Goal: Task Accomplishment & Management: Use online tool/utility

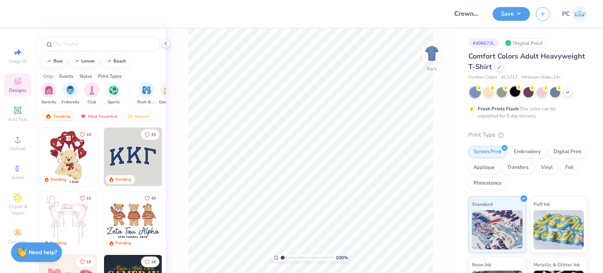
click at [510, 92] on div at bounding box center [515, 91] width 10 height 10
click at [15, 115] on div "Add Text" at bounding box center [17, 113] width 27 height 23
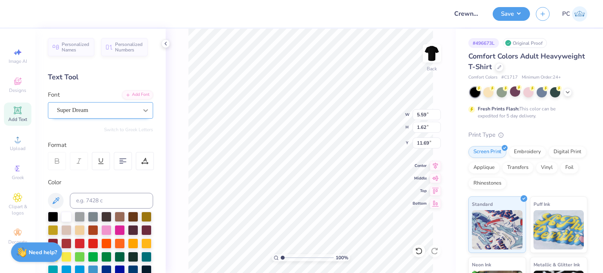
scroll to position [6, 3]
type textarea "LOUISVILLE DENTISTRY"
drag, startPoint x: 428, startPoint y: 115, endPoint x: 416, endPoint y: 115, distance: 11.8
click at [416, 115] on input "14.17" at bounding box center [426, 114] width 28 height 11
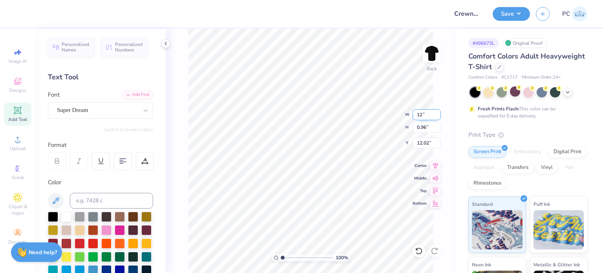
type input "12.00"
type input "0.81"
type input "12.09"
click at [433, 163] on icon at bounding box center [435, 164] width 11 height 9
type input "3.00"
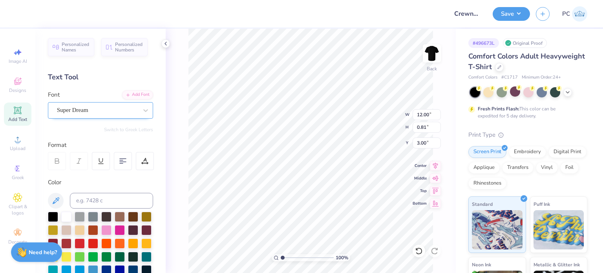
click at [103, 108] on div "Super Dream" at bounding box center [97, 110] width 82 height 12
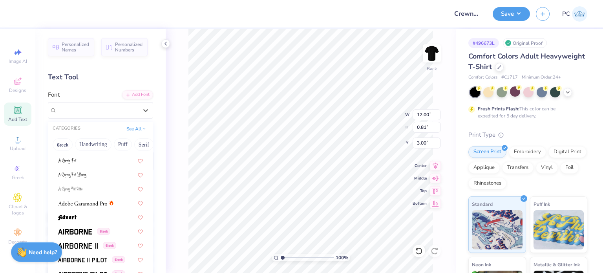
scroll to position [78, 0]
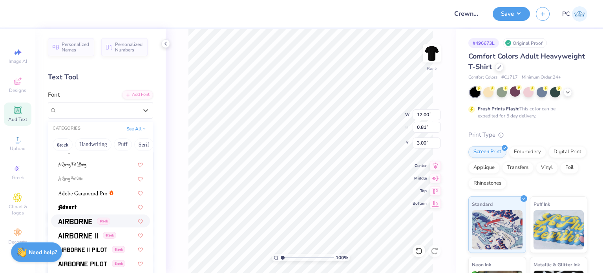
click at [85, 221] on img at bounding box center [75, 221] width 34 height 5
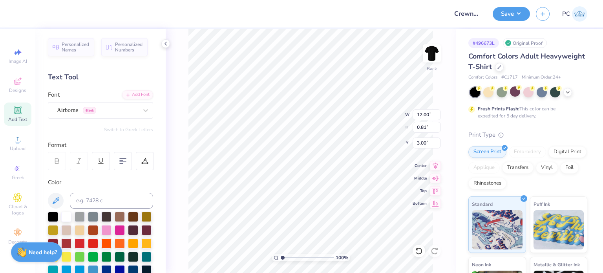
type input "12.10"
type input "0.82"
click at [114, 112] on div "Airborne Greek" at bounding box center [97, 110] width 82 height 12
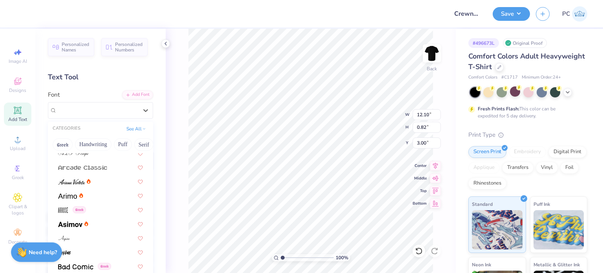
scroll to position [235, 0]
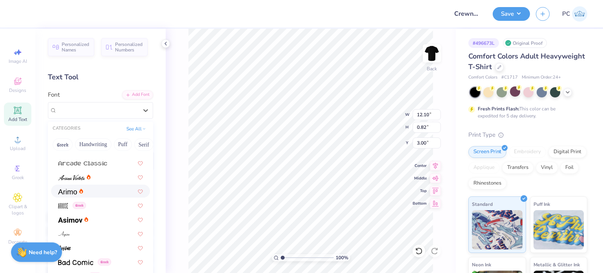
click at [89, 192] on div at bounding box center [100, 191] width 85 height 8
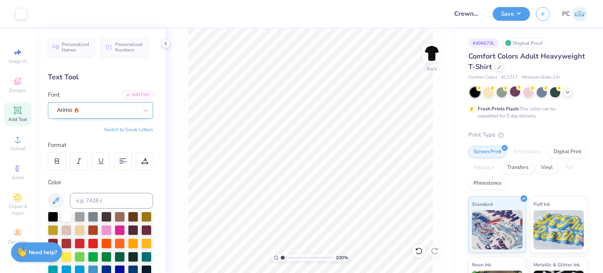
click at [125, 108] on div "Arimo" at bounding box center [97, 110] width 82 height 12
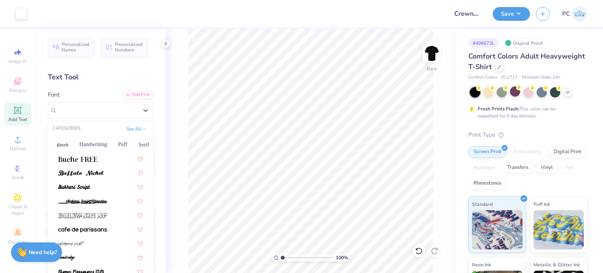
scroll to position [745, 0]
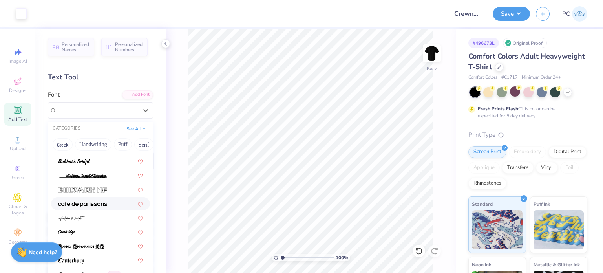
click at [97, 202] on img at bounding box center [82, 203] width 49 height 5
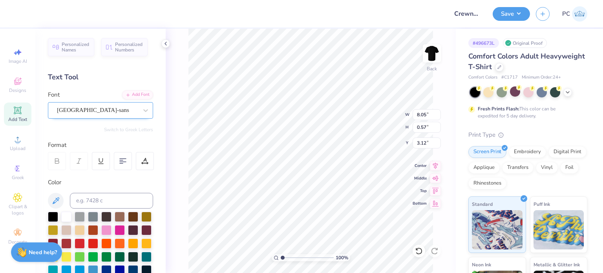
click at [120, 105] on div at bounding box center [97, 110] width 81 height 11
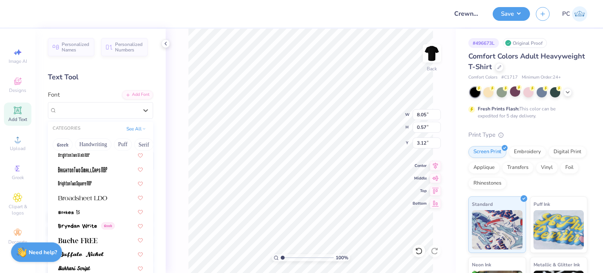
scroll to position [667, 0]
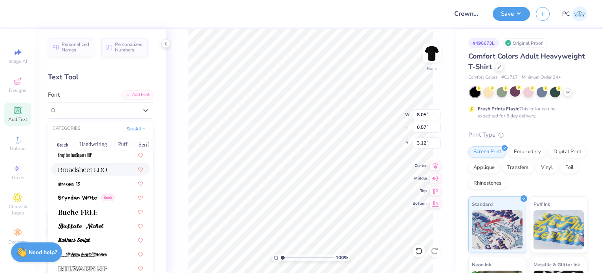
click at [106, 170] on img at bounding box center [82, 169] width 49 height 5
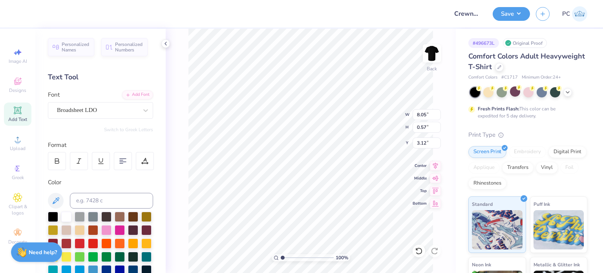
type input "13.07"
type input "0.77"
type input "3.02"
click at [121, 112] on div "Broadsheet LDO" at bounding box center [97, 110] width 82 height 12
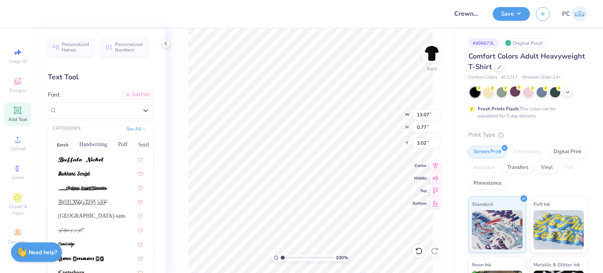
scroll to position [824, 0]
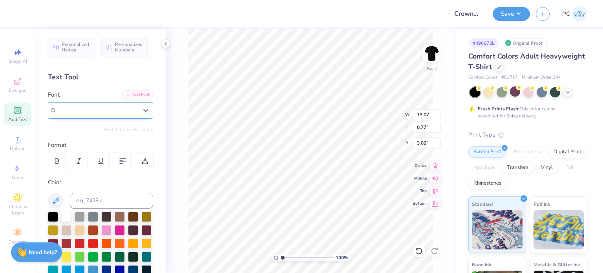
click at [80, 106] on span "Broadsheet LDO" at bounding box center [77, 110] width 40 height 9
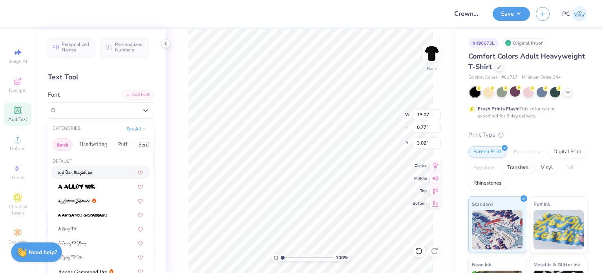
drag, startPoint x: 128, startPoint y: 144, endPoint x: 59, endPoint y: 145, distance: 68.3
click at [59, 145] on div "Greek Handwriting Puff Serif Bold Calligraphy Retro Sans Serif Minimal Fantasy …" at bounding box center [100, 144] width 105 height 17
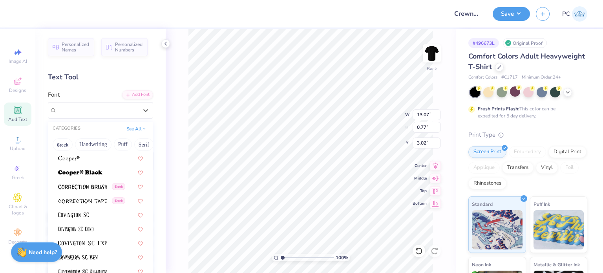
scroll to position [1216, 0]
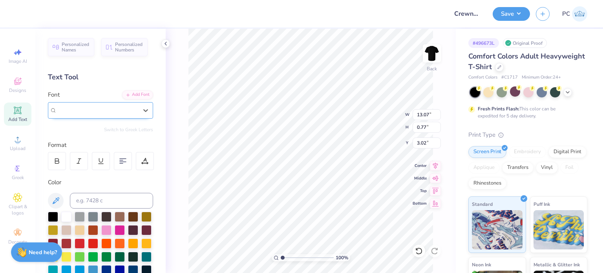
click at [111, 105] on div at bounding box center [97, 110] width 81 height 11
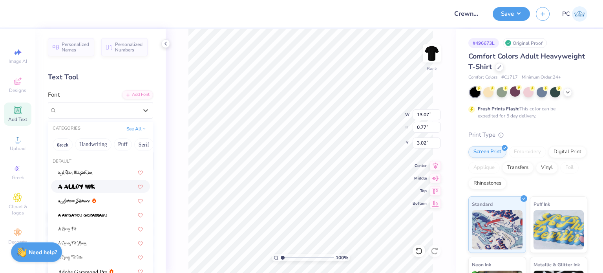
scroll to position [196, 0]
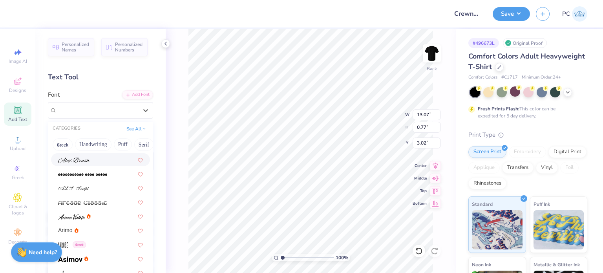
click at [85, 163] on span at bounding box center [73, 159] width 31 height 8
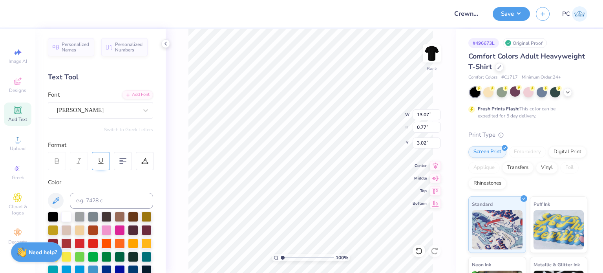
type input "14.17"
type input "0.99"
type input "2.91"
click at [123, 108] on div "Alex Brush" at bounding box center [97, 110] width 82 height 12
click at [102, 119] on div "Personalized Names Personalized Numbers Text Tool Add Font Font option Alex Bru…" at bounding box center [100, 151] width 130 height 244
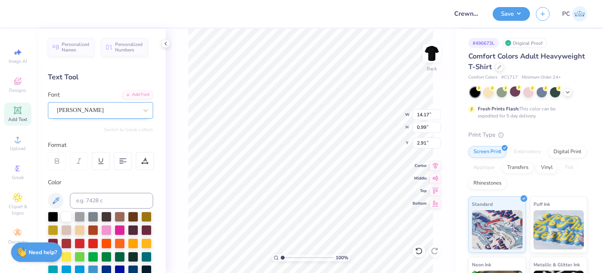
click at [106, 109] on div "Alex Brush" at bounding box center [97, 110] width 82 height 12
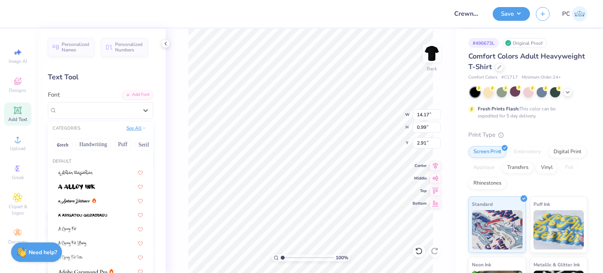
click at [134, 129] on button "See All" at bounding box center [136, 128] width 24 height 8
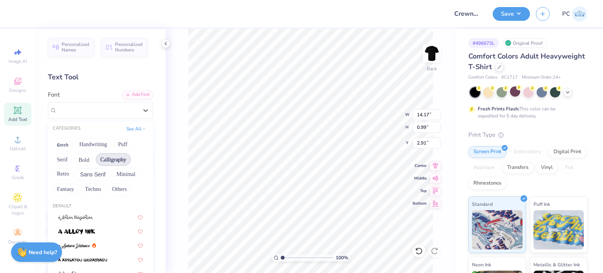
click at [115, 157] on button "Calligraphy" at bounding box center [113, 159] width 35 height 13
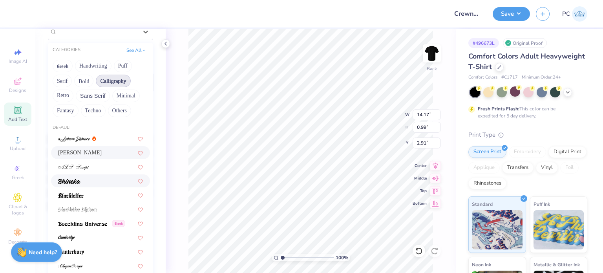
click at [110, 181] on div at bounding box center [100, 181] width 85 height 8
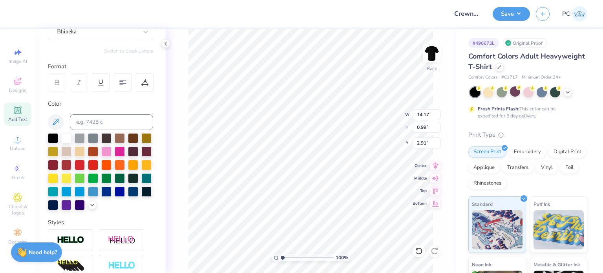
type input "9.04"
type input "0.84"
type input "2.99"
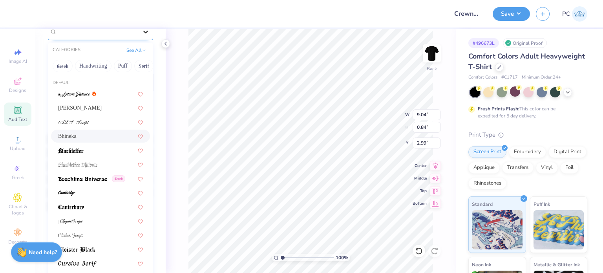
click at [139, 34] on div at bounding box center [146, 32] width 14 height 14
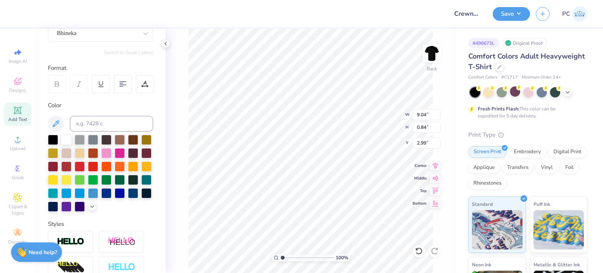
scroll to position [6, 3]
type textarea "Louisville Dentistry"
drag, startPoint x: 430, startPoint y: 116, endPoint x: 415, endPoint y: 115, distance: 14.5
click at [415, 115] on input "6.93" at bounding box center [426, 114] width 28 height 11
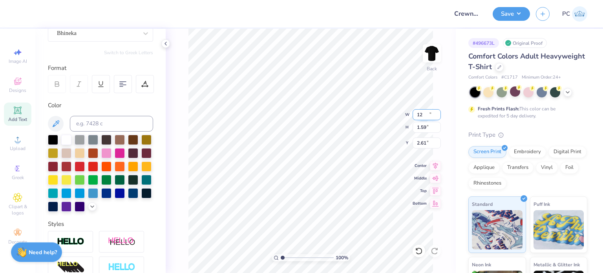
type input "12.00"
type input "1.59"
type input "2.61"
drag, startPoint x: 430, startPoint y: 115, endPoint x: 416, endPoint y: 113, distance: 14.6
click at [416, 113] on input "12.00" at bounding box center [426, 114] width 28 height 11
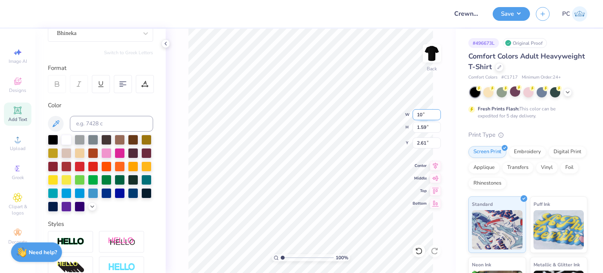
type input "10.00"
type input "1.33"
type input "2.74"
type textarea "Louisville Dentistry"
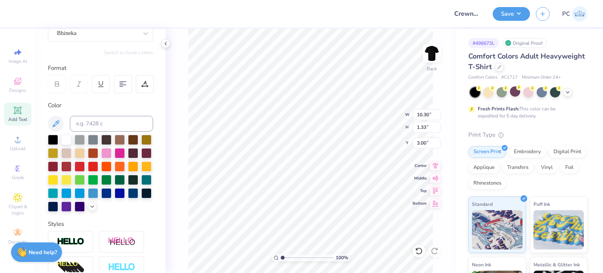
type input "3.00"
click at [432, 164] on icon at bounding box center [435, 164] width 11 height 9
click at [510, 10] on button "Save" at bounding box center [510, 13] width 37 height 14
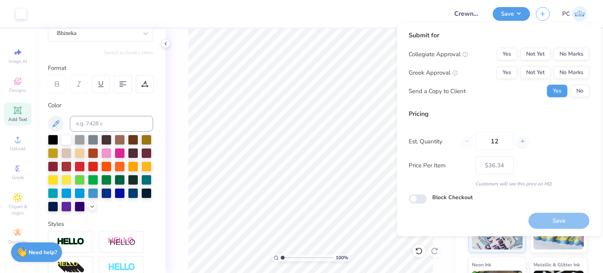
click at [592, 53] on div "Submit for Collegiate Approval Yes Not Yet No Marks Greek Approval Yes Not Yet …" at bounding box center [499, 129] width 204 height 213
click at [580, 53] on button "No Marks" at bounding box center [571, 54] width 36 height 13
click at [505, 55] on button "Yes" at bounding box center [506, 54] width 20 height 13
click at [574, 73] on button "No Marks" at bounding box center [571, 72] width 36 height 13
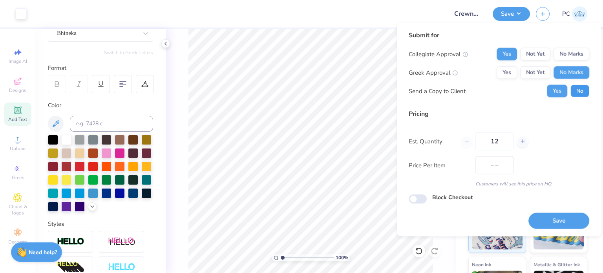
click at [578, 90] on button "No" at bounding box center [579, 91] width 19 height 13
click at [557, 221] on button "Save" at bounding box center [558, 220] width 61 height 16
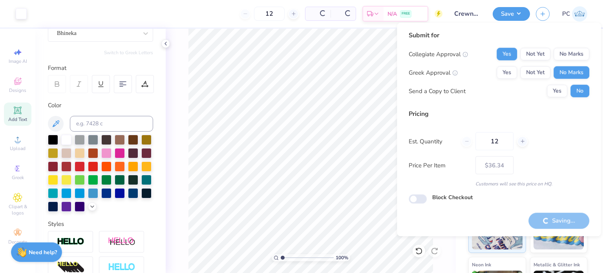
type input "– –"
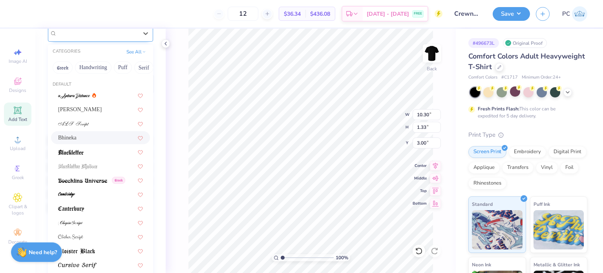
click at [118, 36] on div "Bhineka" at bounding box center [97, 33] width 82 height 12
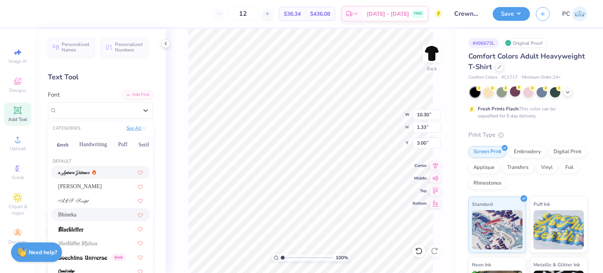
click at [131, 126] on button "See All" at bounding box center [136, 128] width 24 height 8
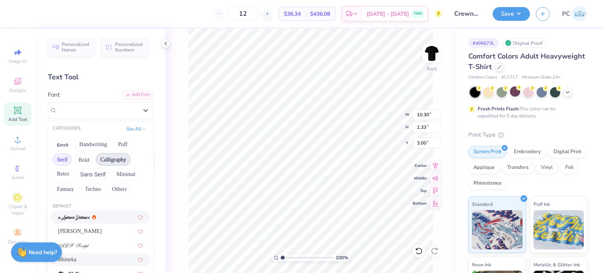
click at [65, 158] on button "Serif" at bounding box center [62, 159] width 19 height 13
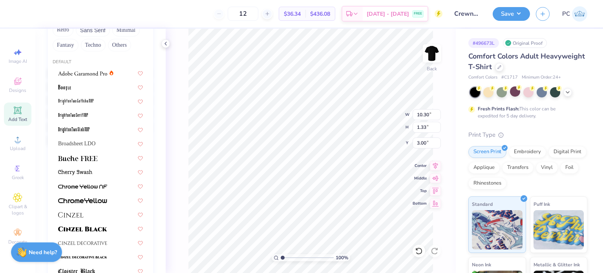
scroll to position [157, 0]
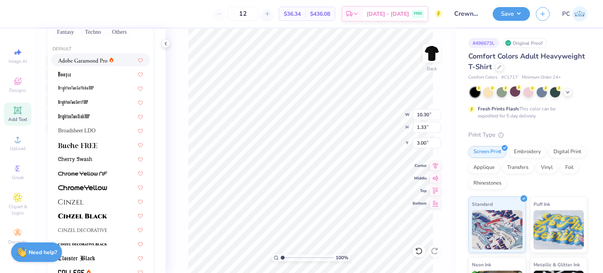
click at [96, 65] on div at bounding box center [100, 59] width 99 height 13
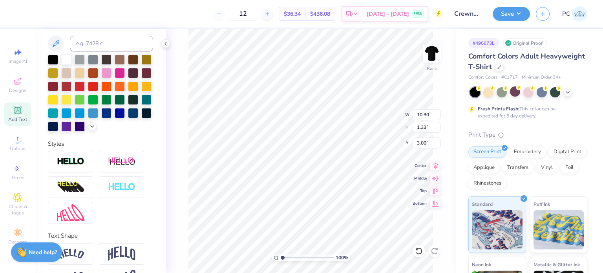
type input "11.57"
type input "1.42"
type input "2.95"
type textarea "LOUISVILLE DENTISTRY"
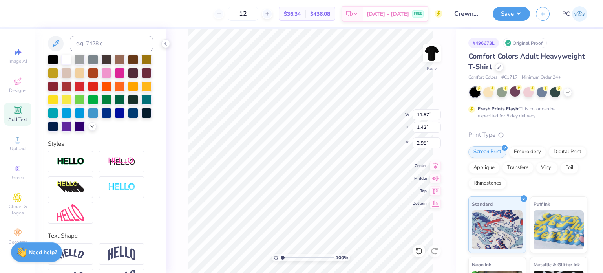
scroll to position [6, 1]
drag, startPoint x: 423, startPoint y: 114, endPoint x: 417, endPoint y: 113, distance: 5.9
click at [417, 113] on input "14.17" at bounding box center [426, 114] width 28 height 11
type input "12.00"
type input "0.75"
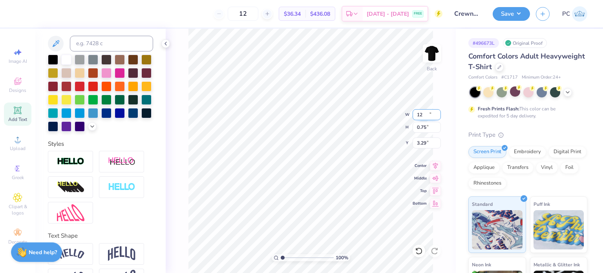
type input "3.29"
drag, startPoint x: 430, startPoint y: 113, endPoint x: 413, endPoint y: 114, distance: 17.3
click at [413, 114] on input "12.00" at bounding box center [426, 114] width 28 height 11
type input "10.00"
type input "0.63"
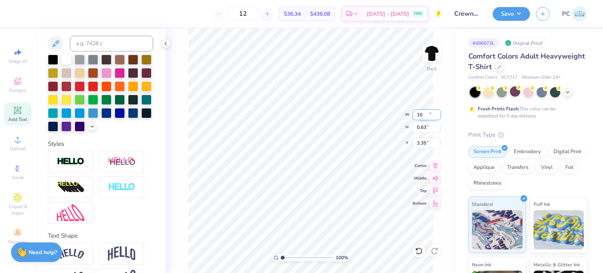
type input "3.35"
click at [414, 114] on input "10.00" at bounding box center [426, 114] width 28 height 11
type input "11.00"
type input "0.69"
type input "3.32"
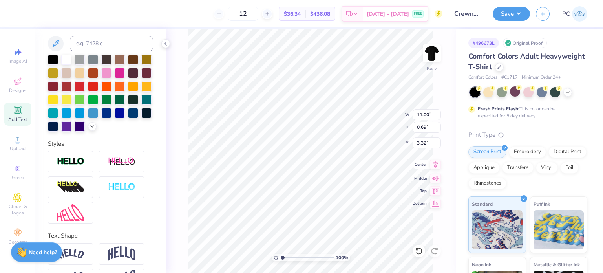
click at [435, 169] on div "100 % Back W 11.00 11.00 " H 0.69 0.69 " Y 3.32 3.32 " Center Middle Top Bottom" at bounding box center [311, 151] width 290 height 244
drag, startPoint x: 430, startPoint y: 141, endPoint x: 416, endPoint y: 141, distance: 13.3
click at [416, 141] on input "3.32" at bounding box center [426, 142] width 28 height 11
type input "3.00"
click at [436, 164] on icon at bounding box center [435, 164] width 11 height 9
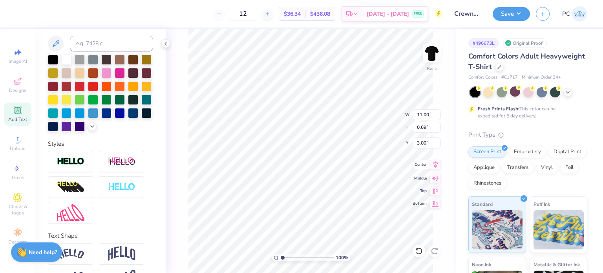
click at [434, 164] on icon at bounding box center [435, 164] width 11 height 9
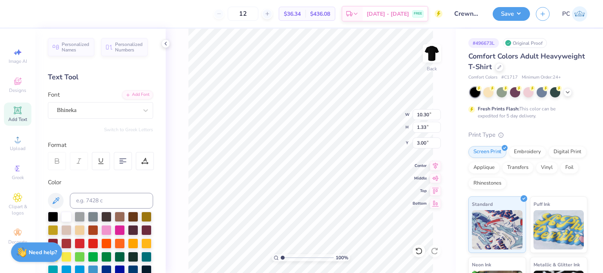
type input "3.00"
click at [102, 107] on div "Bhineka" at bounding box center [97, 110] width 82 height 12
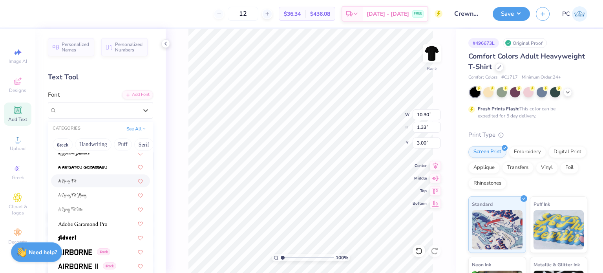
scroll to position [78, 0]
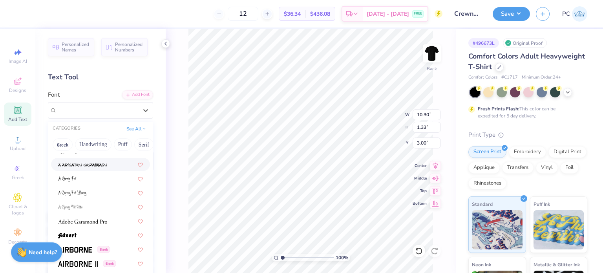
click at [116, 57] on div "Personalized Names Personalized Numbers Text Tool Add Font Font option a Arigat…" at bounding box center [100, 151] width 130 height 244
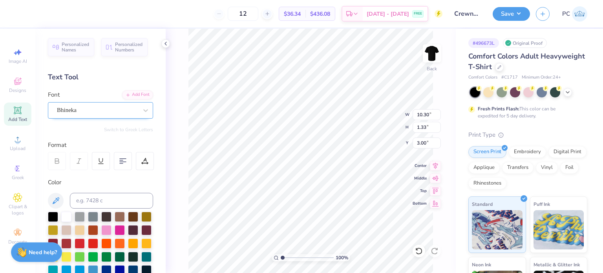
click at [95, 111] on div "Bhineka" at bounding box center [97, 110] width 82 height 12
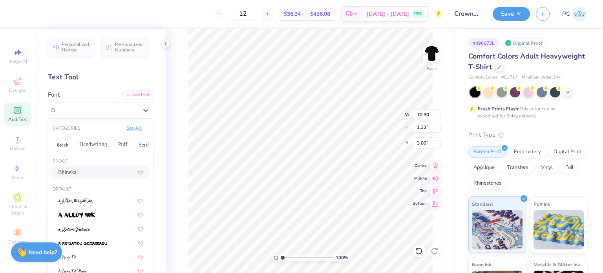
click at [132, 128] on button "See All" at bounding box center [136, 128] width 24 height 8
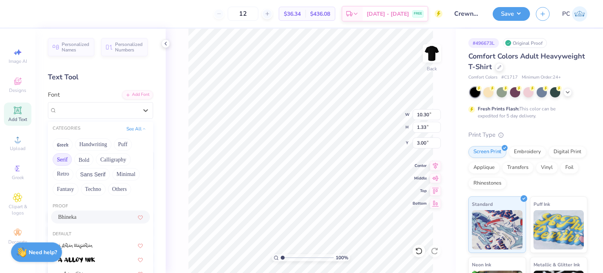
click at [65, 160] on button "Serif" at bounding box center [62, 159] width 19 height 13
click at [94, 212] on div at bounding box center [100, 216] width 99 height 13
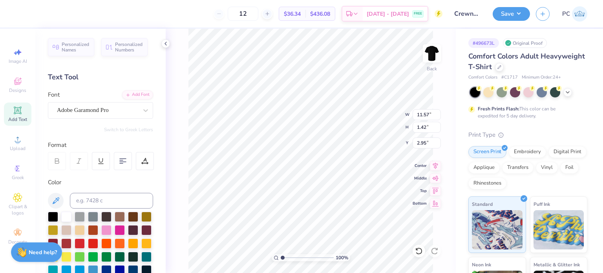
scroll to position [6, 2]
type textarea "Louisville Dentistry"
click at [435, 162] on icon at bounding box center [435, 164] width 5 height 7
drag, startPoint x: 429, startPoint y: 140, endPoint x: 418, endPoint y: 140, distance: 11.0
click at [418, 140] on input "2.95" at bounding box center [426, 142] width 28 height 11
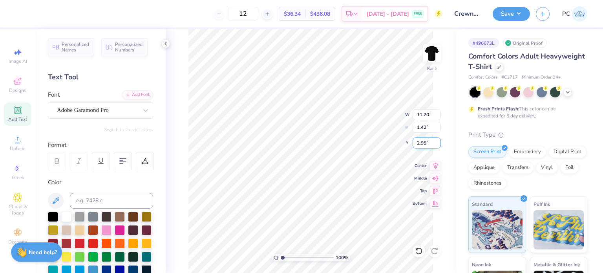
type input "2"
type input "3.00"
click at [416, 112] on input "11.20" at bounding box center [426, 114] width 28 height 11
type input "11.50"
type input "1.45"
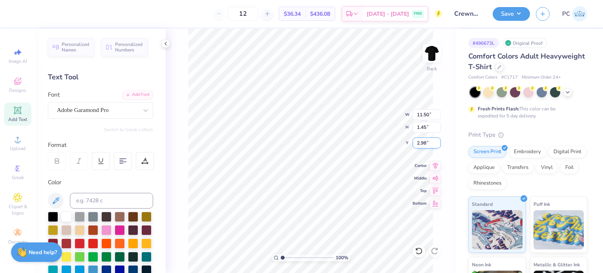
drag, startPoint x: 426, startPoint y: 142, endPoint x: 417, endPoint y: 142, distance: 9.0
click at [417, 142] on input "2.98" at bounding box center [426, 142] width 28 height 11
type input "3.00"
click at [437, 163] on icon at bounding box center [435, 164] width 11 height 9
click at [501, 12] on button "Save" at bounding box center [510, 13] width 37 height 14
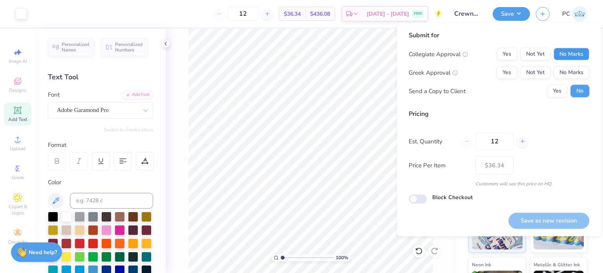
click at [570, 56] on button "No Marks" at bounding box center [571, 54] width 36 height 13
click at [516, 49] on button "Yes" at bounding box center [506, 54] width 20 height 13
click at [581, 72] on button "No Marks" at bounding box center [571, 72] width 36 height 13
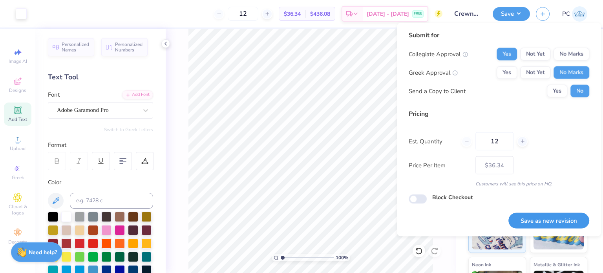
click at [538, 222] on button "Save as new revision" at bounding box center [548, 220] width 81 height 16
type input "$36.34"
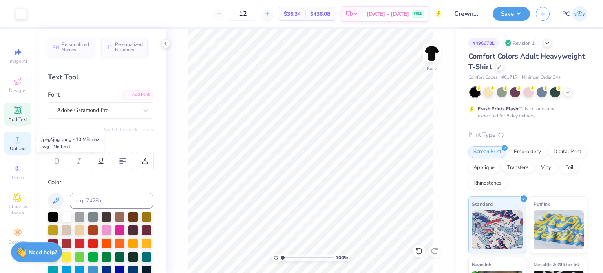
click at [14, 146] on span "Upload" at bounding box center [18, 148] width 16 height 6
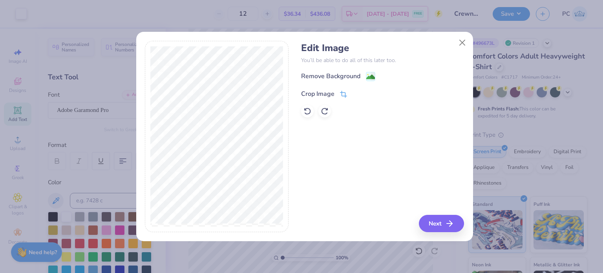
click at [345, 95] on icon at bounding box center [343, 94] width 7 height 7
click at [356, 91] on icon at bounding box center [356, 93] width 5 height 5
click at [370, 77] on image at bounding box center [370, 77] width 9 height 9
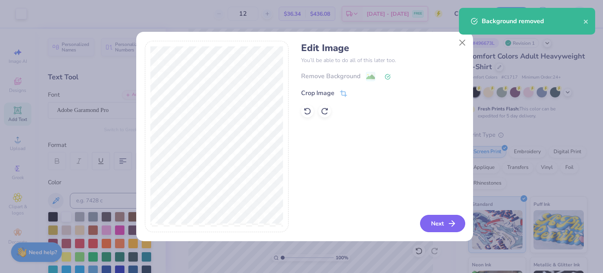
click at [446, 221] on button "Next" at bounding box center [442, 223] width 45 height 17
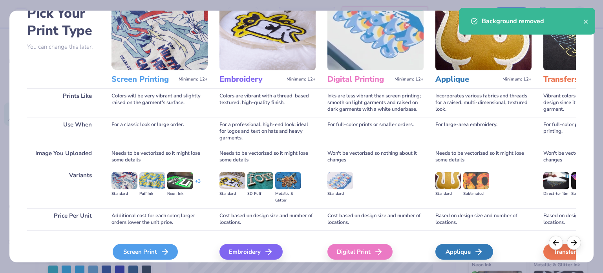
scroll to position [79, 0]
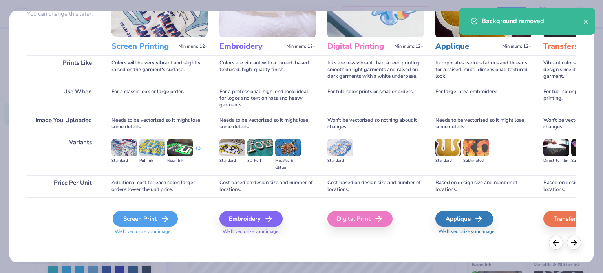
click at [150, 213] on div "Screen Print" at bounding box center [145, 219] width 65 height 16
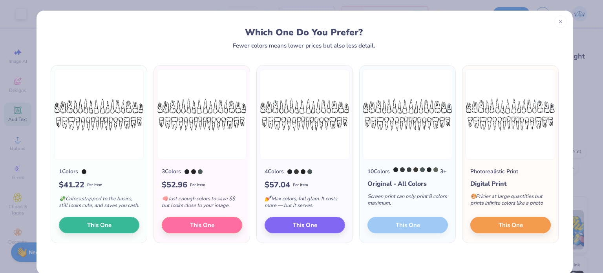
click at [399, 230] on div "10 Colors 3 + Original - All Colors Screen print can only print 8 colors maximu…" at bounding box center [407, 200] width 96 height 83
click at [316, 231] on button "This One" at bounding box center [304, 223] width 80 height 16
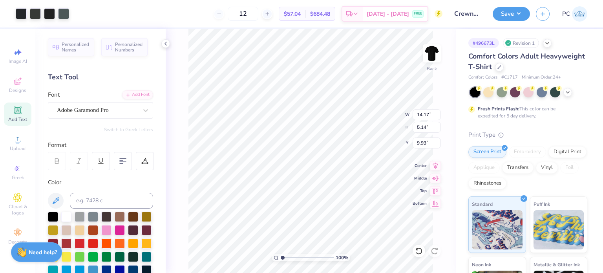
click at [23, 14] on div at bounding box center [301, 136] width 603 height 273
click at [19, 17] on div at bounding box center [21, 12] width 11 height 11
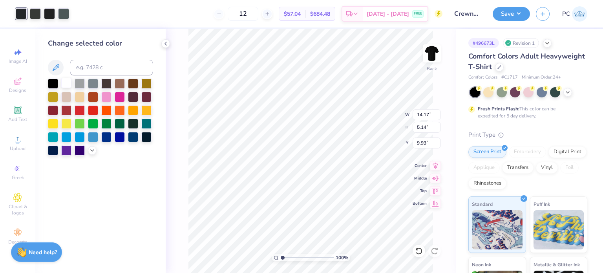
click at [68, 85] on div at bounding box center [66, 83] width 10 height 10
click at [35, 14] on div at bounding box center [35, 12] width 11 height 11
click at [63, 84] on div at bounding box center [66, 83] width 10 height 10
click at [38, 13] on div at bounding box center [35, 12] width 11 height 11
click at [64, 83] on div at bounding box center [66, 83] width 10 height 10
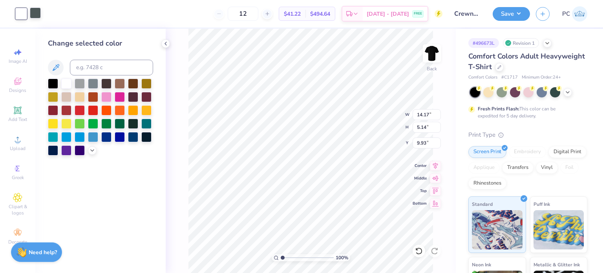
click at [31, 12] on div at bounding box center [35, 12] width 11 height 11
click at [67, 84] on div at bounding box center [66, 83] width 10 height 10
click at [163, 44] on icon at bounding box center [165, 43] width 6 height 6
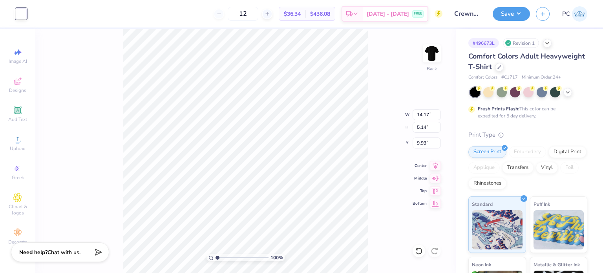
type input "11.59"
type input "4.20"
type input "5.47"
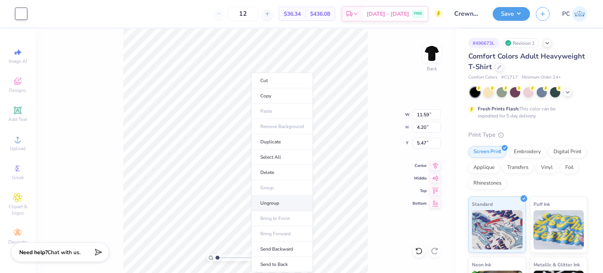
click at [277, 199] on li "Ungroup" at bounding box center [282, 202] width 62 height 15
type input "11.50"
type input "1.45"
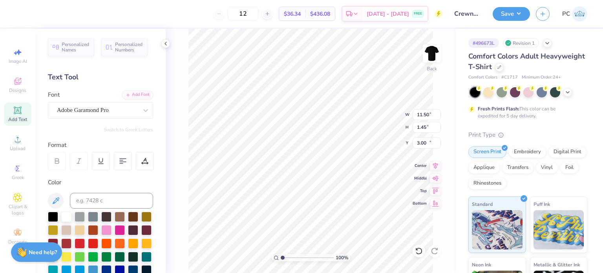
type input "12.50"
drag, startPoint x: 427, startPoint y: 142, endPoint x: 417, endPoint y: 141, distance: 9.8
click at [417, 141] on input "5.47" at bounding box center [426, 142] width 28 height 11
type input "3.00"
click at [382, 106] on div "100 % Back W 11.59 11.59 " H 1.97 1.97 " Y 3.00 3.00 " Center Middle Top Bottom" at bounding box center [311, 151] width 290 height 244
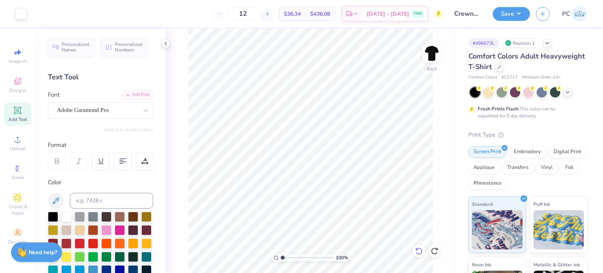
click at [415, 251] on icon at bounding box center [419, 251] width 8 height 8
type input "12.50"
drag, startPoint x: 427, startPoint y: 143, endPoint x: 417, endPoint y: 142, distance: 9.4
click at [417, 142] on input "5.47" at bounding box center [426, 142] width 28 height 11
type input "3.00"
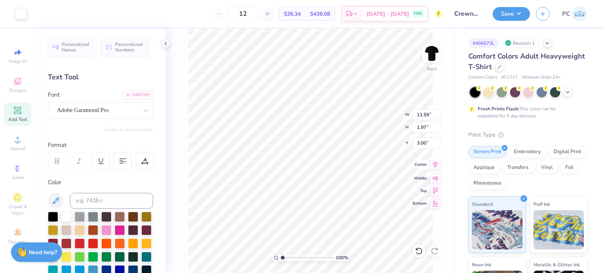
click at [438, 164] on icon at bounding box center [435, 164] width 11 height 9
type input "5.39"
click at [437, 164] on icon at bounding box center [435, 164] width 11 height 9
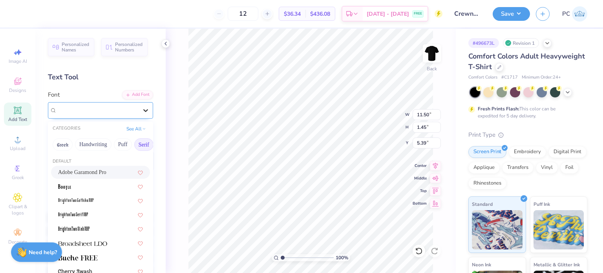
click at [142, 108] on icon at bounding box center [146, 110] width 8 height 8
click at [100, 187] on div at bounding box center [100, 186] width 85 height 8
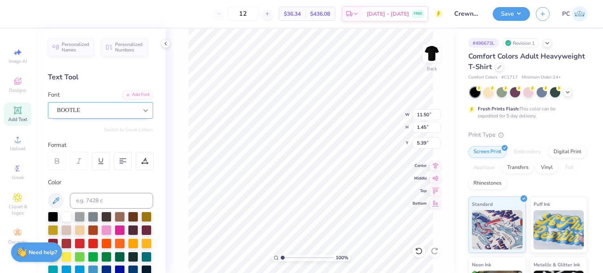
type input "13.81"
type input "1.10"
type input "5.57"
click at [132, 109] on div "BOOTLE" at bounding box center [97, 110] width 82 height 12
drag, startPoint x: 431, startPoint y: 115, endPoint x: 413, endPoint y: 116, distance: 17.7
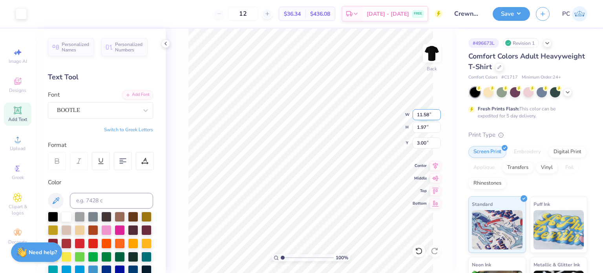
click at [413, 116] on input "11.58" at bounding box center [426, 114] width 28 height 11
type input "12.00"
type input "2.04"
click at [434, 164] on icon at bounding box center [435, 164] width 11 height 9
drag, startPoint x: 429, startPoint y: 142, endPoint x: 416, endPoint y: 142, distance: 13.3
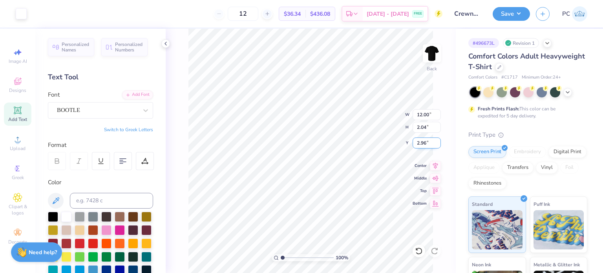
click at [416, 142] on input "2.96" at bounding box center [426, 142] width 28 height 11
type input "3.00"
drag, startPoint x: 430, startPoint y: 117, endPoint x: 417, endPoint y: 117, distance: 12.6
click at [417, 117] on input "13.81" at bounding box center [426, 114] width 28 height 11
type input "11.58"
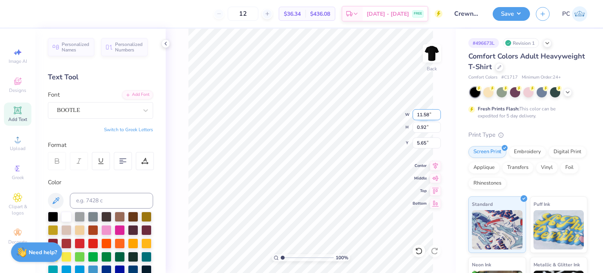
type input "0.92"
type input "5.65"
click at [434, 166] on icon at bounding box center [435, 164] width 5 height 7
click at [417, 113] on input "11.16" at bounding box center [426, 114] width 28 height 11
type input "12.00"
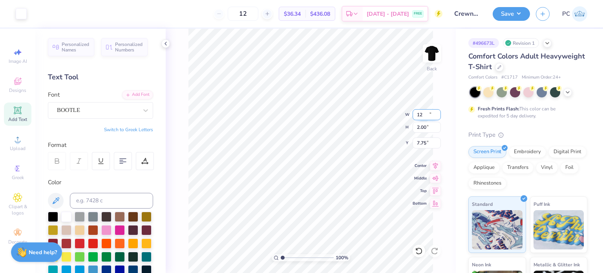
type input "2.00"
click at [434, 163] on icon at bounding box center [435, 164] width 5 height 7
type input "6.93"
type input "5.38"
click at [512, 11] on button "Save" at bounding box center [510, 13] width 37 height 14
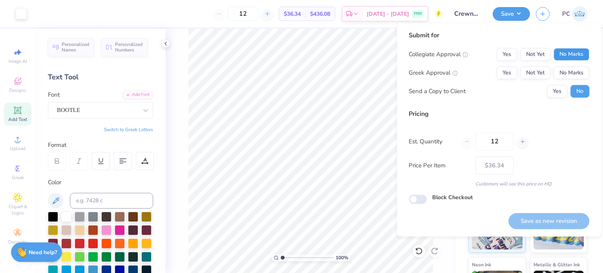
click at [565, 48] on button "No Marks" at bounding box center [571, 54] width 36 height 13
click at [569, 73] on button "No Marks" at bounding box center [571, 72] width 36 height 13
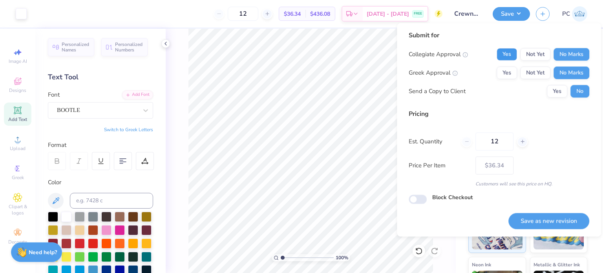
click at [509, 51] on button "Yes" at bounding box center [506, 54] width 20 height 13
click at [550, 221] on button "Save as new revision" at bounding box center [548, 221] width 81 height 16
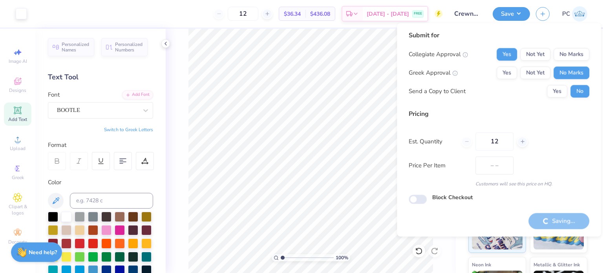
type input "$36.34"
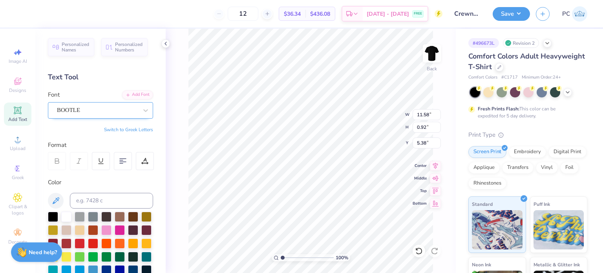
click at [96, 108] on div "BOOTLE" at bounding box center [97, 110] width 82 height 12
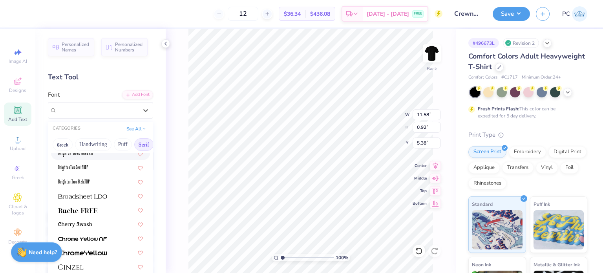
scroll to position [118, 0]
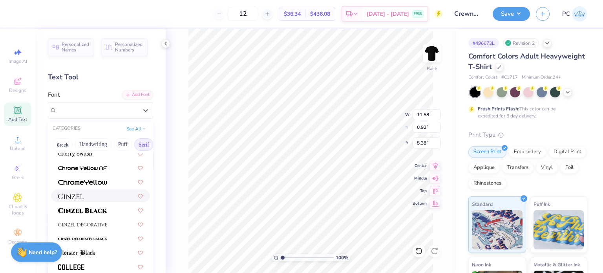
click at [94, 196] on div at bounding box center [100, 195] width 85 height 8
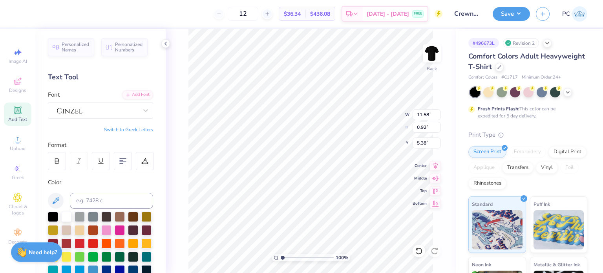
type input "13.76"
type input "0.90"
type input "5.39"
drag, startPoint x: 432, startPoint y: 111, endPoint x: 417, endPoint y: 112, distance: 14.9
click at [417, 112] on input "13.76" at bounding box center [426, 114] width 28 height 11
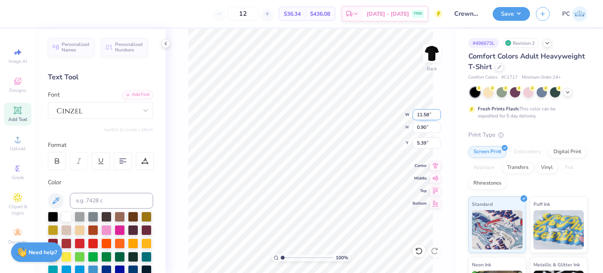
type input "11.58"
type input "0.76"
type input "5.46"
click at [433, 164] on icon at bounding box center [435, 164] width 11 height 9
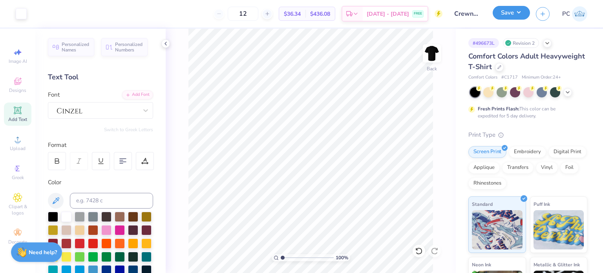
click at [519, 14] on button "Save" at bounding box center [510, 13] width 37 height 14
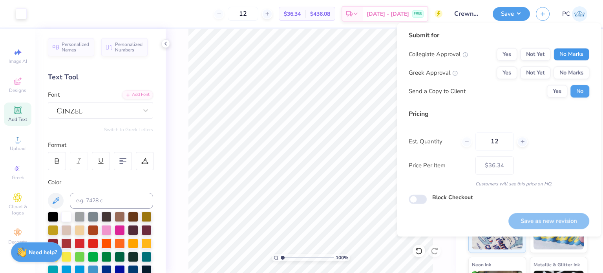
click at [560, 52] on button "No Marks" at bounding box center [571, 54] width 36 height 13
click at [567, 71] on button "No Marks" at bounding box center [571, 72] width 36 height 13
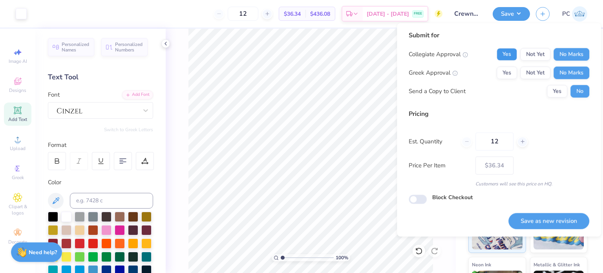
click at [511, 57] on button "Yes" at bounding box center [506, 54] width 20 height 13
click at [556, 224] on button "Save as new revision" at bounding box center [548, 221] width 81 height 16
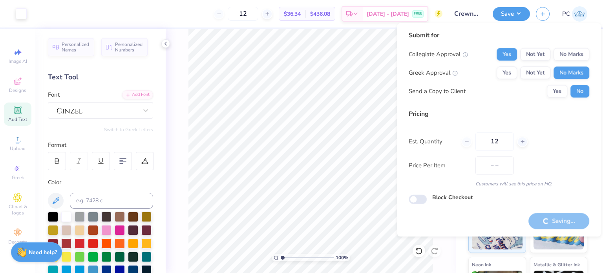
type input "$36.34"
click at [60, 162] on icon at bounding box center [56, 160] width 7 height 7
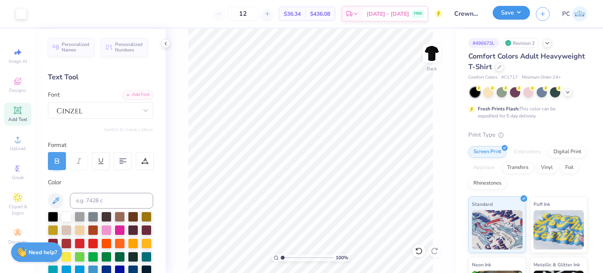
click at [509, 15] on button "Save" at bounding box center [510, 13] width 37 height 14
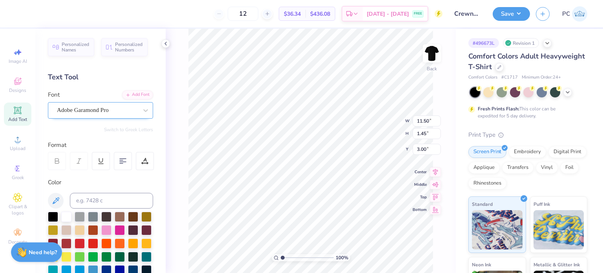
click at [119, 109] on div "Adobe Garamond Pro" at bounding box center [97, 110] width 82 height 12
drag, startPoint x: 434, startPoint y: 121, endPoint x: 417, endPoint y: 121, distance: 16.1
click at [417, 121] on input "11.50" at bounding box center [426, 120] width 28 height 11
type input "12.30"
type input "1.56"
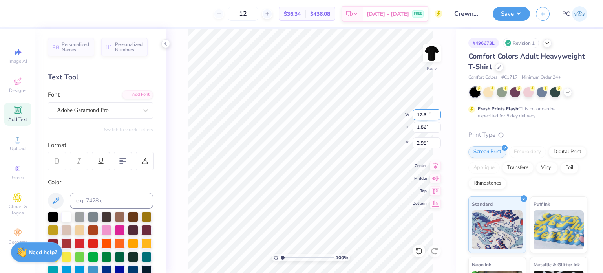
type input "2.95"
drag, startPoint x: 428, startPoint y: 116, endPoint x: 423, endPoint y: 115, distance: 4.7
click at [423, 115] on input "12.30" at bounding box center [426, 114] width 28 height 11
type input "12.50"
type input "1.58"
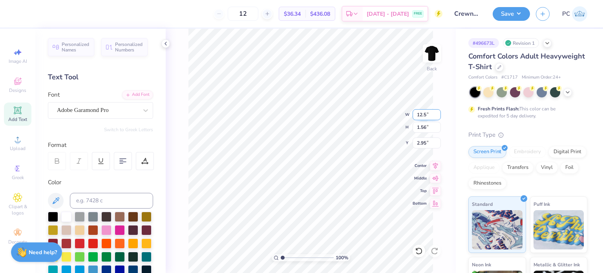
type input "2.94"
click at [437, 166] on icon at bounding box center [435, 164] width 11 height 9
drag, startPoint x: 427, startPoint y: 144, endPoint x: 417, endPoint y: 144, distance: 9.4
click at [417, 144] on input "2.94" at bounding box center [426, 142] width 28 height 11
type input "3.00"
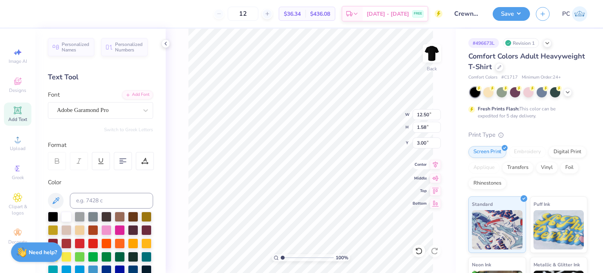
click at [433, 165] on icon at bounding box center [435, 164] width 11 height 9
click at [131, 110] on div "Adobe Garamond Pro" at bounding box center [97, 110] width 82 height 12
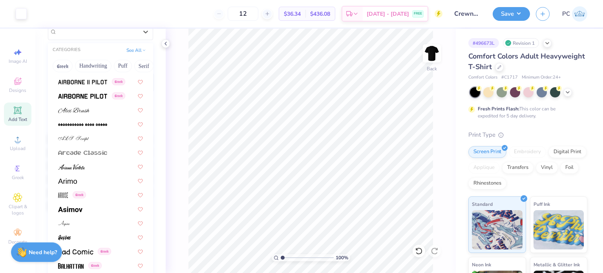
scroll to position [196, 0]
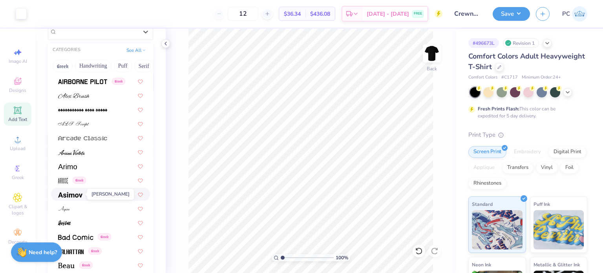
click at [81, 192] on img at bounding box center [70, 194] width 24 height 5
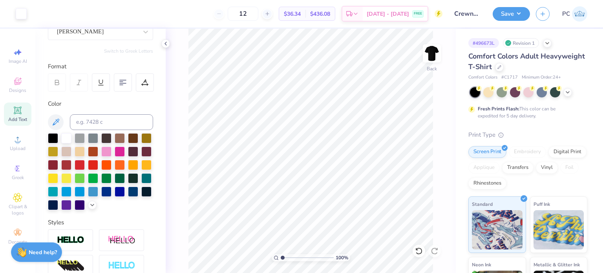
scroll to position [78, 0]
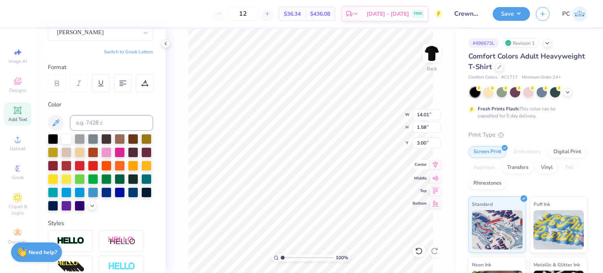
click at [435, 165] on icon at bounding box center [435, 164] width 11 height 9
drag, startPoint x: 430, startPoint y: 111, endPoint x: 415, endPoint y: 112, distance: 15.3
click at [415, 112] on input "14.01" at bounding box center [426, 114] width 28 height 11
click at [129, 36] on div "Asimov" at bounding box center [97, 32] width 82 height 12
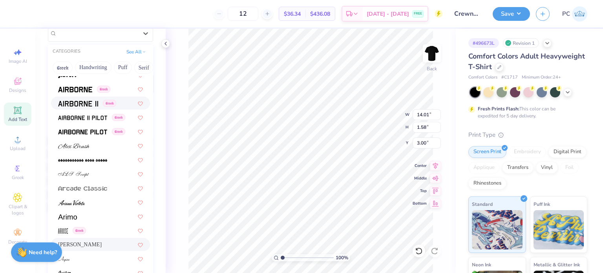
scroll to position [196, 0]
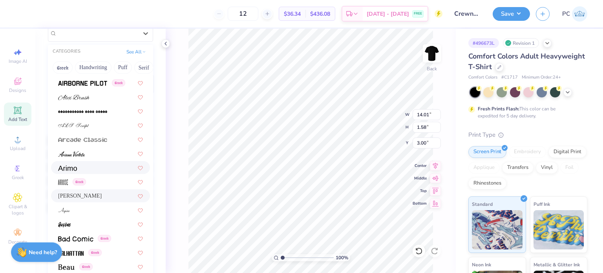
click at [103, 170] on div at bounding box center [100, 167] width 85 height 8
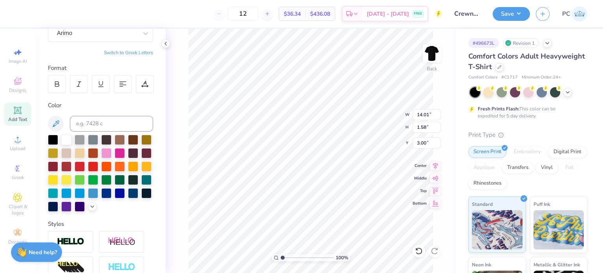
type input "13.53"
type input "1.53"
type input "3.03"
click at [60, 85] on icon at bounding box center [56, 83] width 7 height 7
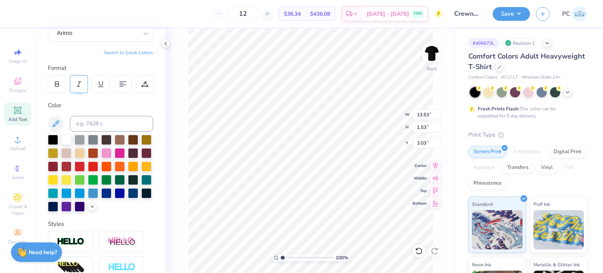
type input "14.17"
type input "1.44"
type input "3.07"
drag, startPoint x: 431, startPoint y: 113, endPoint x: 416, endPoint y: 113, distance: 14.9
click at [416, 113] on input "14.17" at bounding box center [426, 114] width 28 height 11
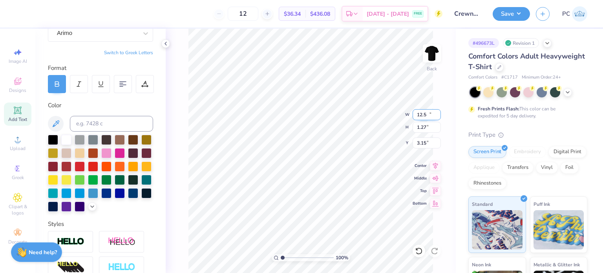
type input "12.50"
type input "1.27"
drag, startPoint x: 426, startPoint y: 142, endPoint x: 415, endPoint y: 142, distance: 11.4
click at [415, 142] on input "3.15" at bounding box center [426, 142] width 28 height 11
type input "3.00"
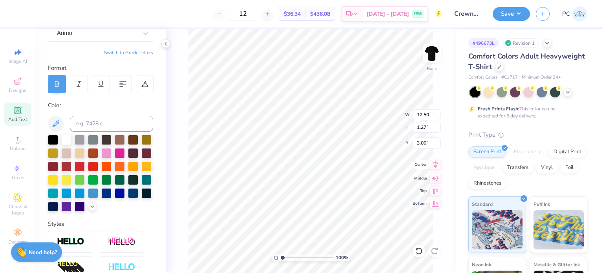
click at [436, 166] on icon at bounding box center [435, 164] width 5 height 7
click at [503, 14] on button "Save" at bounding box center [510, 13] width 37 height 14
click at [129, 37] on div "Arimo" at bounding box center [97, 33] width 82 height 12
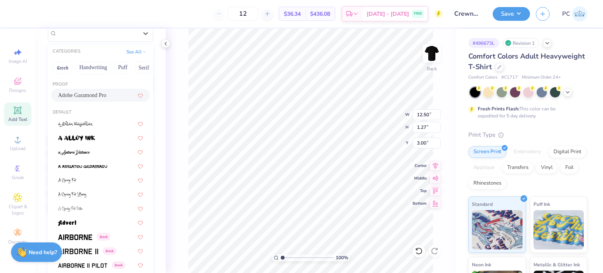
click at [96, 98] on span "Adobe Garamond Pro" at bounding box center [82, 95] width 48 height 8
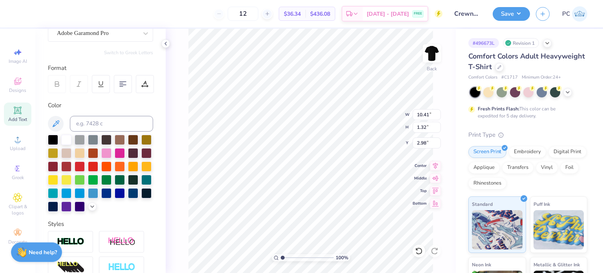
type input "10.41"
type input "1.32"
type input "2.98"
drag, startPoint x: 430, startPoint y: 116, endPoint x: 417, endPoint y: 115, distance: 13.0
click at [417, 115] on input "10.41" at bounding box center [426, 114] width 28 height 11
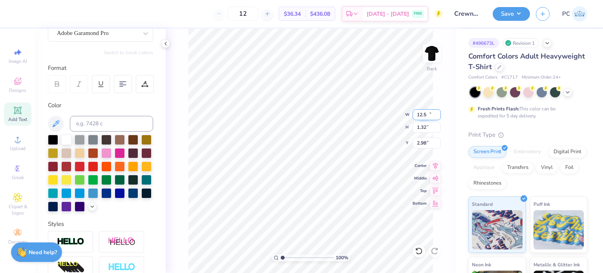
type input "12.50"
type input "1.58"
drag, startPoint x: 430, startPoint y: 141, endPoint x: 416, endPoint y: 141, distance: 13.7
click at [416, 141] on input "2.85" at bounding box center [426, 142] width 28 height 11
type input "3.00"
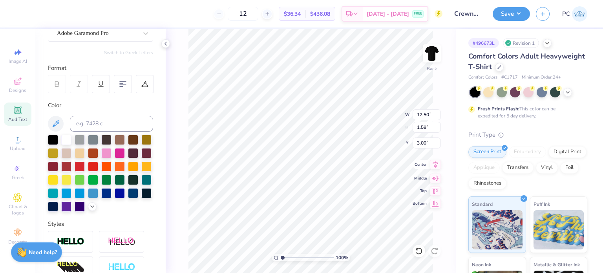
click at [436, 165] on icon at bounding box center [435, 164] width 11 height 9
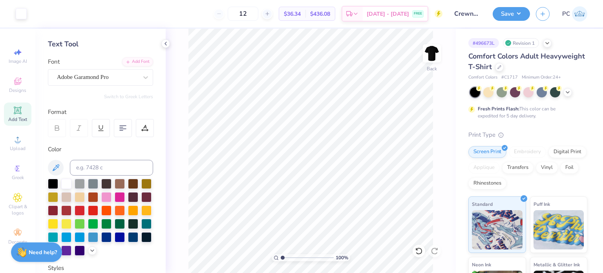
scroll to position [0, 0]
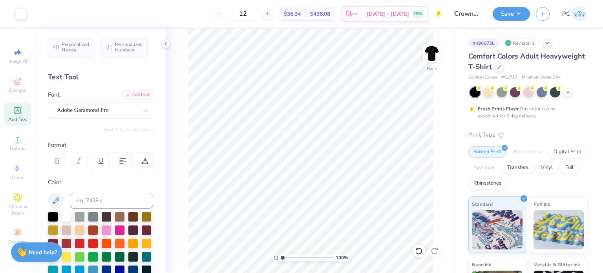
click at [57, 159] on icon at bounding box center [56, 160] width 7 height 7
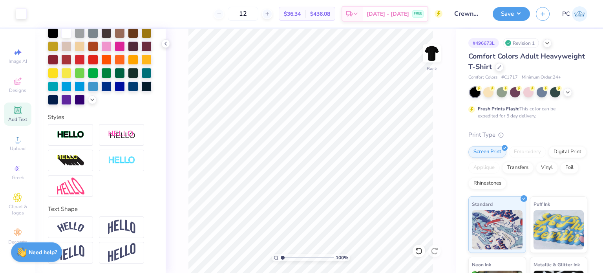
scroll to position [196, 0]
click at [72, 133] on img at bounding box center [70, 134] width 27 height 9
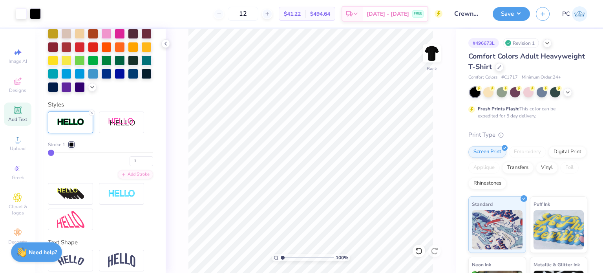
type input "4"
type input "5"
type input "6"
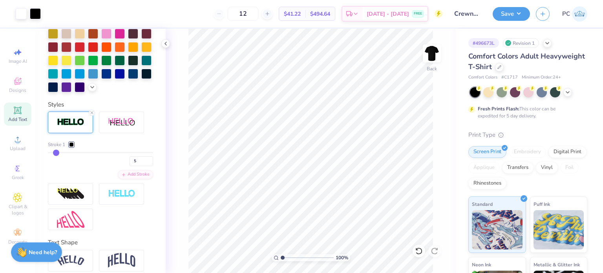
type input "6"
type input "7"
type input "8"
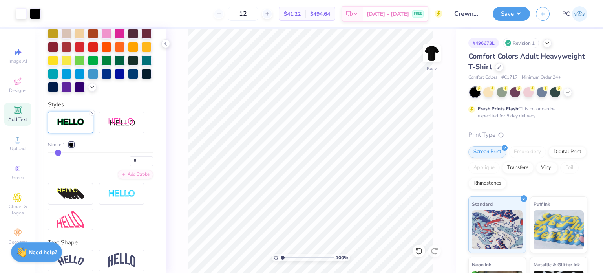
type input "8"
click at [57, 153] on input "range" at bounding box center [100, 152] width 105 height 1
type input "7"
type input "6"
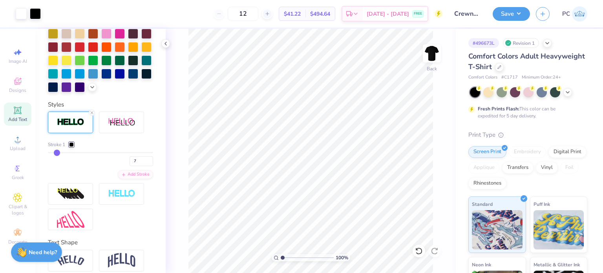
type input "6"
type input "5"
type input "3"
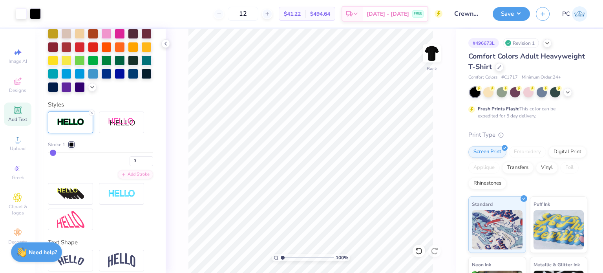
type input "2"
type input "1"
drag, startPoint x: 57, startPoint y: 165, endPoint x: 48, endPoint y: 165, distance: 9.0
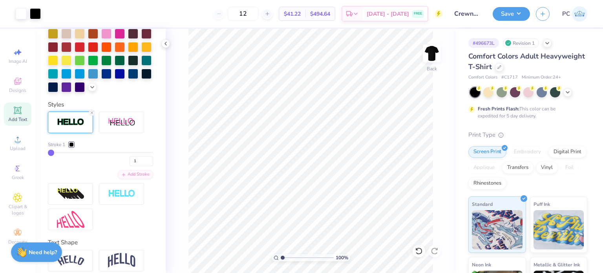
type input "1"
click at [48, 153] on input "range" at bounding box center [100, 152] width 105 height 1
click at [72, 147] on div at bounding box center [71, 144] width 5 height 5
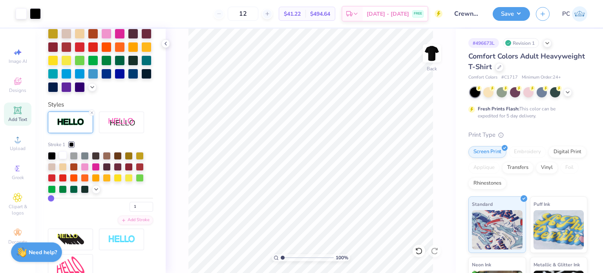
click at [62, 159] on div at bounding box center [63, 155] width 8 height 8
drag, startPoint x: 428, startPoint y: 114, endPoint x: 414, endPoint y: 115, distance: 14.5
click at [414, 115] on input "12.52" at bounding box center [426, 114] width 28 height 11
type input "12.50"
drag, startPoint x: 430, startPoint y: 138, endPoint x: 415, endPoint y: 138, distance: 14.9
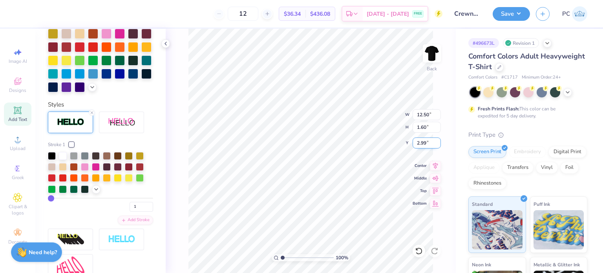
click at [415, 138] on input "2.99" at bounding box center [426, 142] width 28 height 11
type input "3.00"
click at [435, 166] on icon at bounding box center [435, 164] width 11 height 9
click at [58, 211] on div "1" at bounding box center [100, 204] width 105 height 14
type input "3"
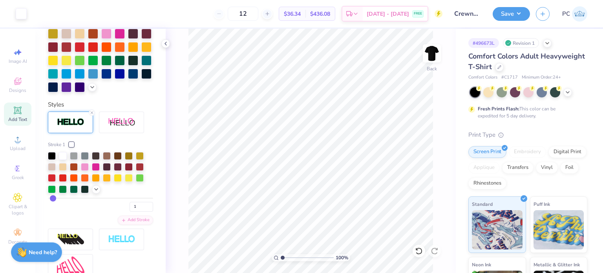
type input "3"
click at [53, 199] on input "range" at bounding box center [100, 197] width 105 height 1
type input "2"
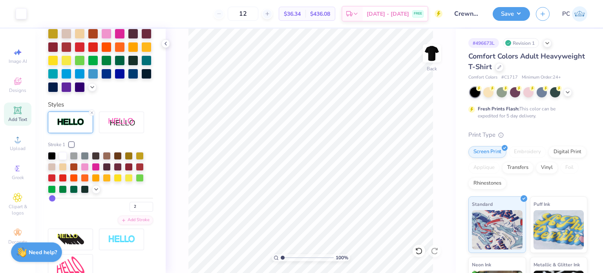
type input "2"
click at [52, 199] on input "range" at bounding box center [100, 197] width 105 height 1
click at [519, 16] on button "Save" at bounding box center [510, 13] width 37 height 14
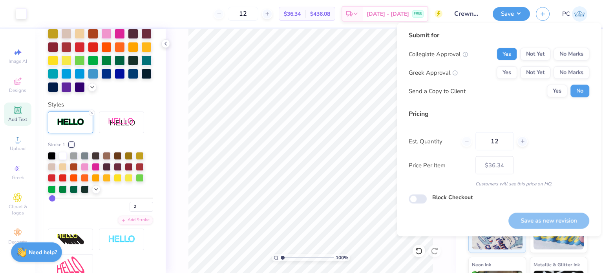
click at [509, 59] on button "Yes" at bounding box center [506, 54] width 20 height 13
click at [569, 72] on button "No Marks" at bounding box center [571, 72] width 36 height 13
click at [535, 225] on button "Save as new revision" at bounding box center [548, 220] width 81 height 16
type input "$36.34"
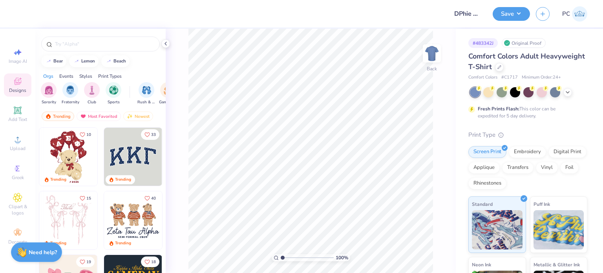
click at [551, 67] on div "Comfort Colors Adult Heavyweight T-Shirt" at bounding box center [527, 61] width 119 height 21
click at [503, 67] on div at bounding box center [499, 66] width 9 height 9
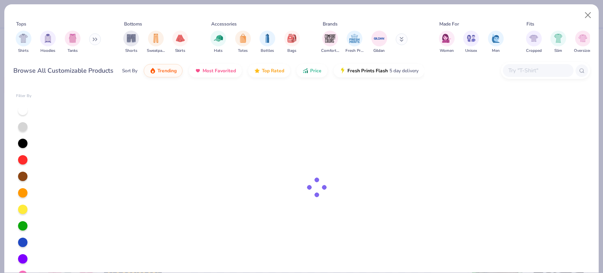
click at [538, 70] on input "text" at bounding box center [537, 70] width 60 height 9
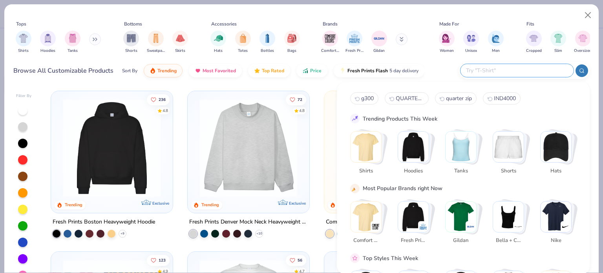
paste input "1580NL"
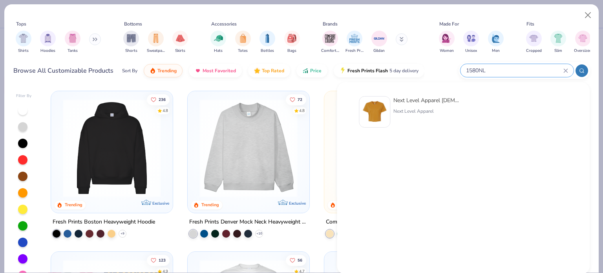
type input "1580NL"
click at [379, 108] on img at bounding box center [374, 112] width 24 height 24
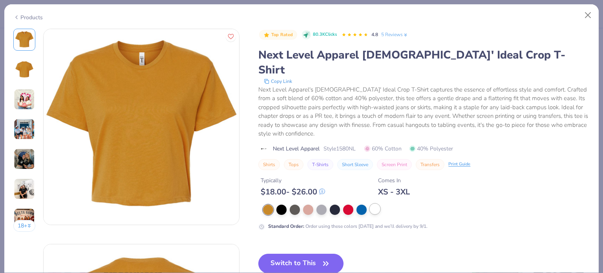
click at [372, 204] on div at bounding box center [375, 209] width 10 height 10
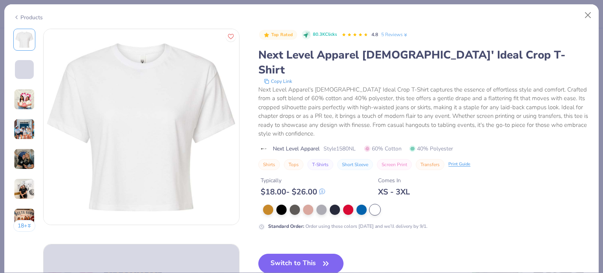
click at [312, 253] on button "Switch to This" at bounding box center [300, 263] width 85 height 20
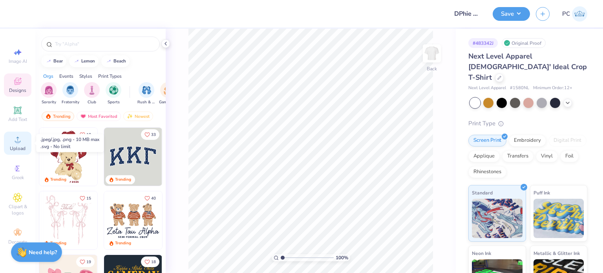
click at [16, 140] on icon at bounding box center [17, 139] width 9 height 9
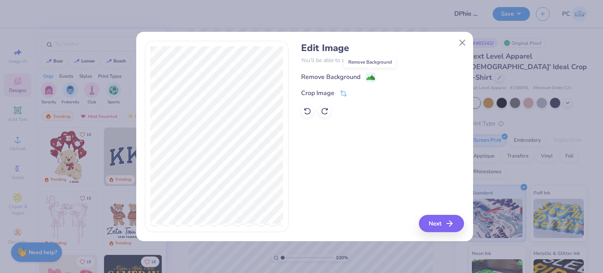
click at [370, 75] on image at bounding box center [370, 77] width 9 height 9
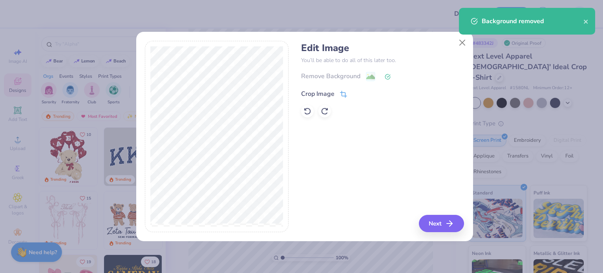
click at [343, 93] on icon at bounding box center [343, 94] width 7 height 7
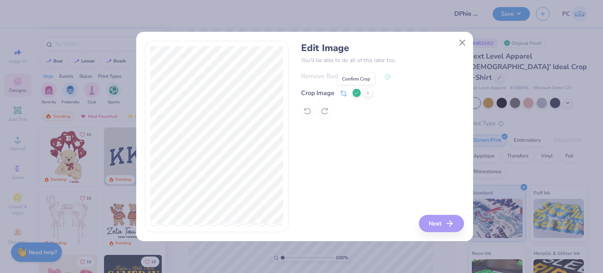
click at [355, 91] on icon at bounding box center [356, 93] width 5 height 5
click at [433, 221] on button "Next" at bounding box center [442, 223] width 45 height 17
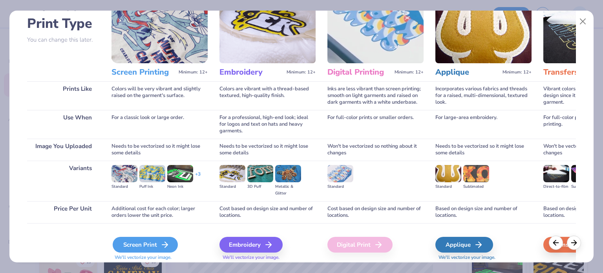
scroll to position [79, 0]
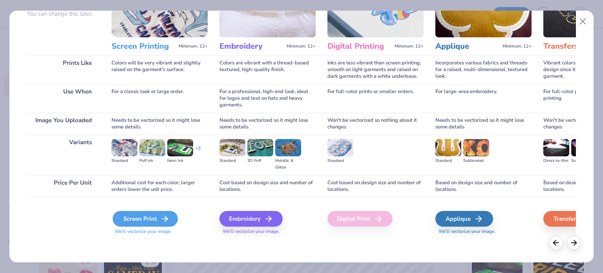
click at [150, 217] on div "Screen Print" at bounding box center [145, 219] width 65 height 16
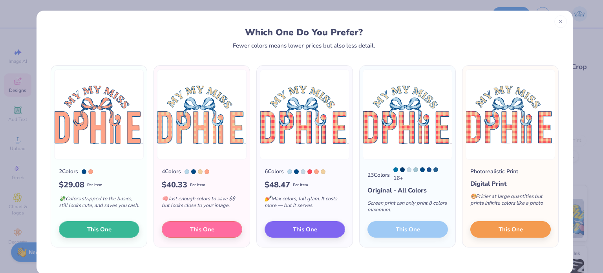
click at [396, 231] on div "23 Colors 16 + Original - All Colors Screen print can only print 8 colors maxim…" at bounding box center [407, 202] width 96 height 87
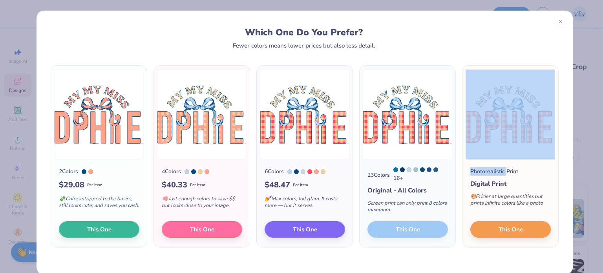
click at [396, 231] on div "23 Colors 16 + Original - All Colors Screen print can only print 8 colors maxim…" at bounding box center [407, 202] width 96 height 87
click at [403, 69] on img at bounding box center [407, 114] width 89 height 90
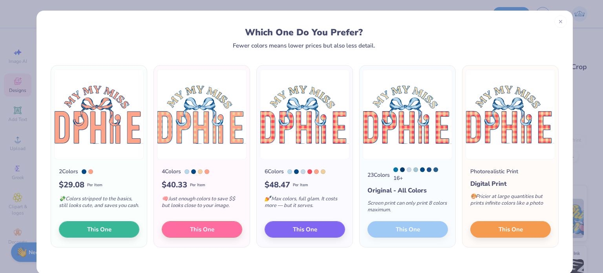
click at [434, 22] on div "Which One Do You Prefer? Fewer colors means lower prices but also less detail." at bounding box center [304, 30] width 536 height 38
click at [559, 21] on line at bounding box center [560, 20] width 3 height 3
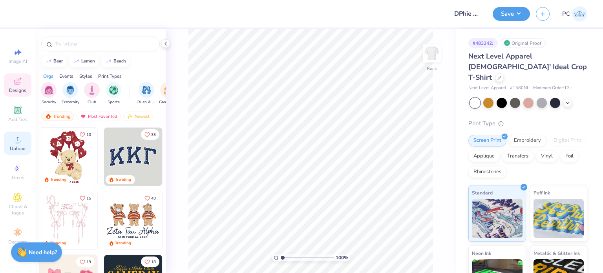
click at [20, 138] on icon at bounding box center [17, 139] width 9 height 9
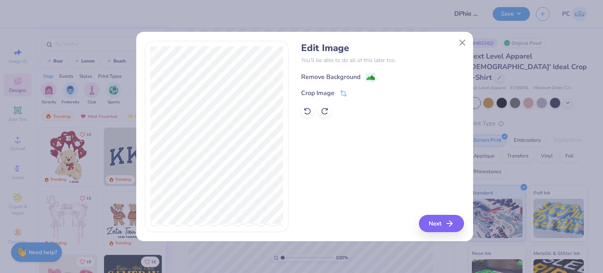
click at [370, 79] on image at bounding box center [370, 77] width 9 height 9
click at [438, 219] on button "Next" at bounding box center [442, 223] width 45 height 17
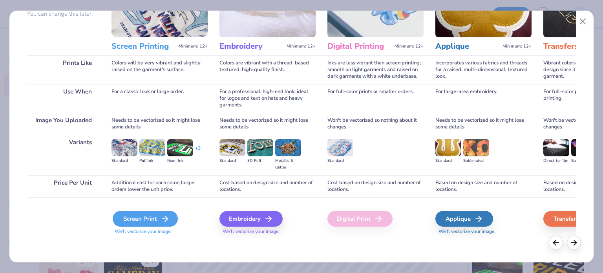
click at [155, 216] on div "Screen Print" at bounding box center [145, 219] width 65 height 16
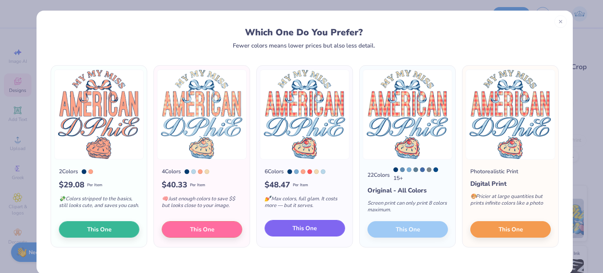
click at [309, 227] on span "This One" at bounding box center [304, 228] width 24 height 9
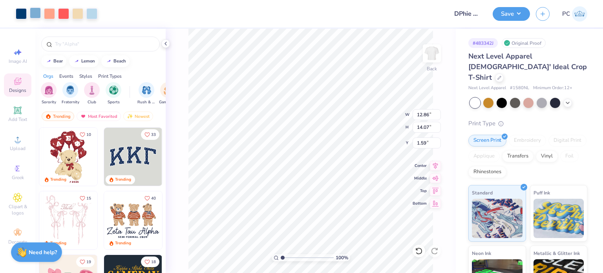
click at [38, 14] on div at bounding box center [35, 12] width 11 height 11
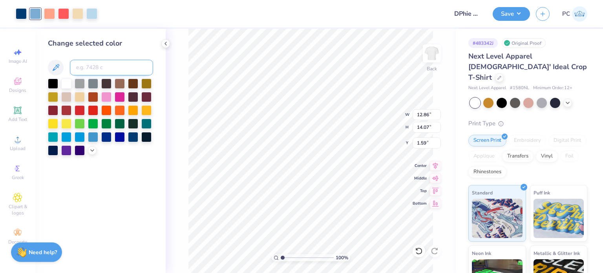
click at [95, 65] on input at bounding box center [111, 68] width 83 height 16
type input "290"
click at [63, 14] on div at bounding box center [63, 12] width 11 height 11
click at [89, 69] on input at bounding box center [111, 68] width 83 height 16
type input "178"
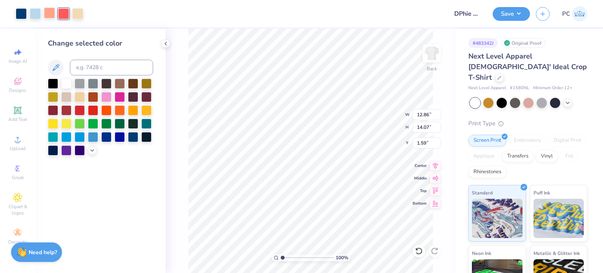
click at [51, 11] on div at bounding box center [49, 12] width 11 height 11
click at [77, 14] on div at bounding box center [77, 12] width 11 height 11
click at [51, 12] on div at bounding box center [49, 12] width 11 height 11
click at [86, 62] on input at bounding box center [111, 68] width 83 height 16
type input "178"
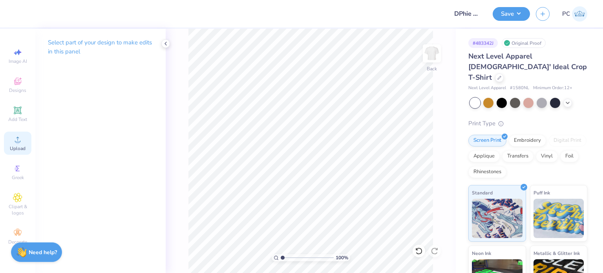
click at [14, 145] on span "Upload" at bounding box center [18, 148] width 16 height 6
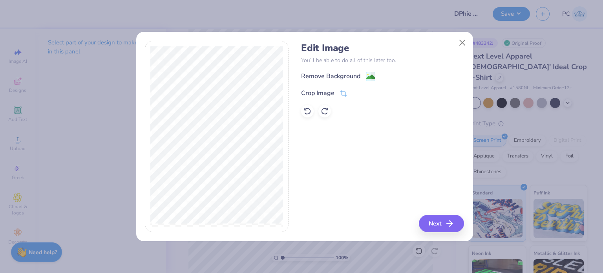
click at [375, 75] on div "Remove Background" at bounding box center [382, 76] width 163 height 10
click at [369, 75] on image at bounding box center [370, 77] width 9 height 9
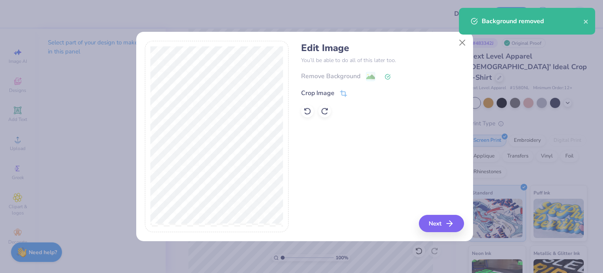
click at [433, 213] on div "Edit Image You’ll be able to do all of this later too. Remove Background Crop I…" at bounding box center [382, 136] width 163 height 191
click at [437, 219] on button "Next" at bounding box center [442, 223] width 45 height 17
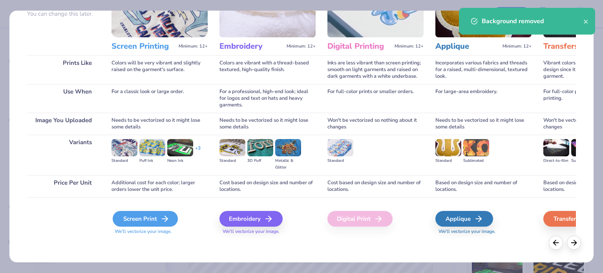
click at [155, 220] on div "Screen Print" at bounding box center [145, 219] width 65 height 16
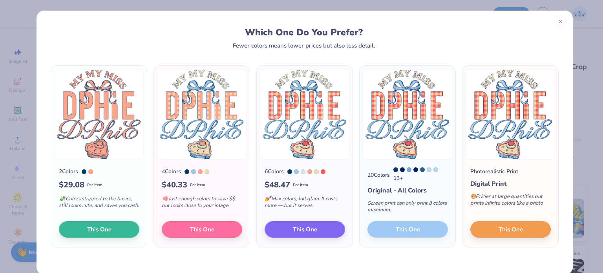
click at [400, 229] on div "20 Colors 13 + Original - All Colors Screen print can only print 8 colors maxim…" at bounding box center [407, 202] width 96 height 87
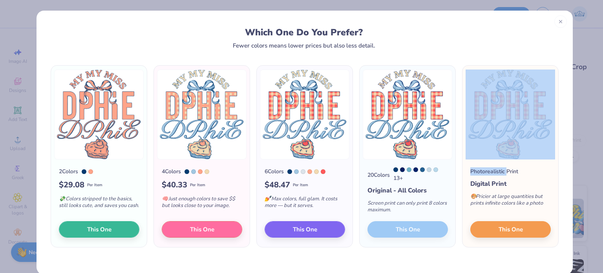
click at [400, 229] on div "20 Colors 13 + Original - All Colors Screen print can only print 8 colors maxim…" at bounding box center [407, 202] width 96 height 87
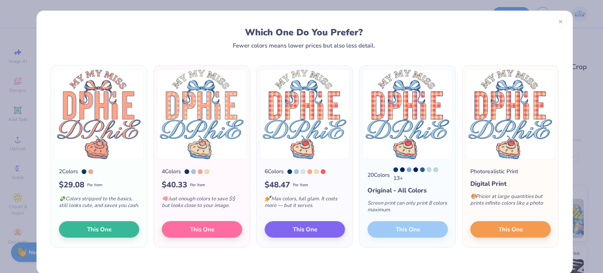
click at [400, 181] on div "13 +" at bounding box center [420, 174] width 55 height 15
click at [399, 139] on img at bounding box center [407, 114] width 89 height 90
click at [309, 229] on span "This One" at bounding box center [304, 228] width 24 height 9
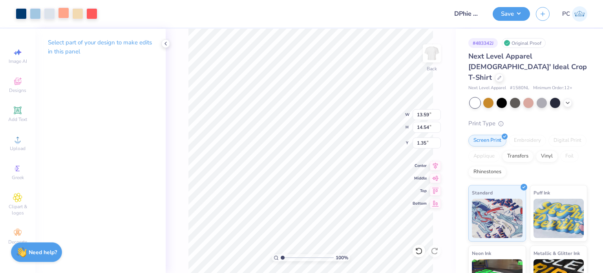
click at [61, 15] on div at bounding box center [63, 12] width 11 height 11
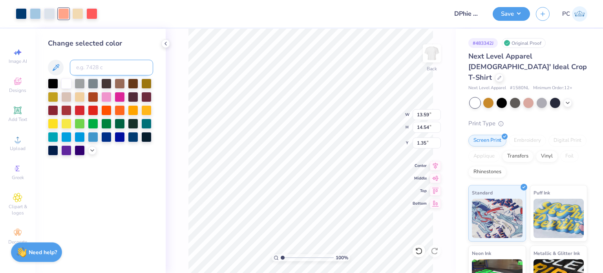
click at [102, 67] on input at bounding box center [111, 68] width 83 height 16
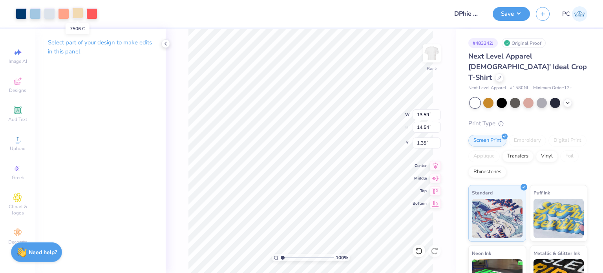
click at [78, 15] on div at bounding box center [77, 12] width 11 height 11
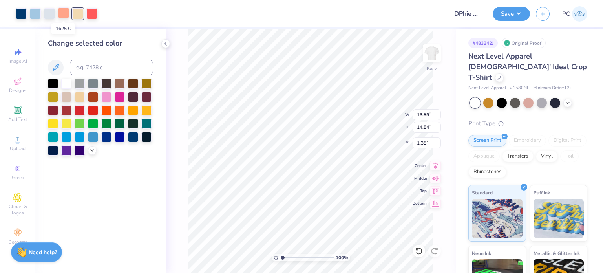
click at [63, 14] on div at bounding box center [63, 12] width 11 height 11
click at [93, 67] on input at bounding box center [111, 68] width 83 height 16
type input "178"
click at [420, 253] on icon at bounding box center [418, 250] width 7 height 7
